Goal: Find specific page/section: Find specific page/section

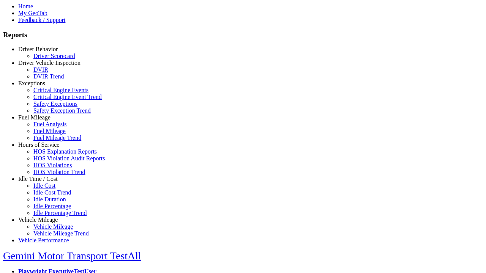
click at [44, 148] on link "Hours of Service" at bounding box center [38, 145] width 41 height 6
click at [49, 155] on link "HOS Explanation Reports" at bounding box center [64, 151] width 63 height 6
